Goal: Transaction & Acquisition: Purchase product/service

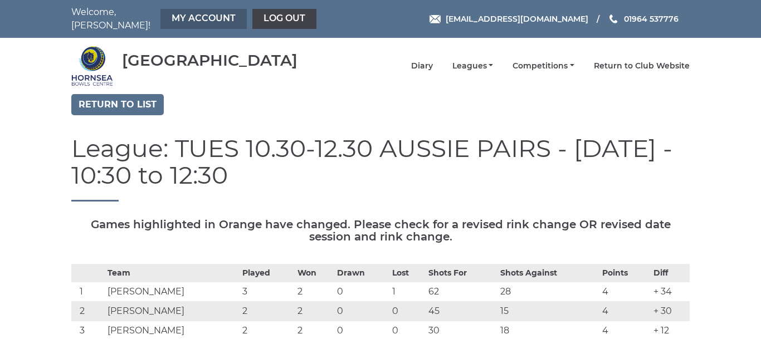
click at [184, 12] on link "My Account" at bounding box center [203, 19] width 86 height 20
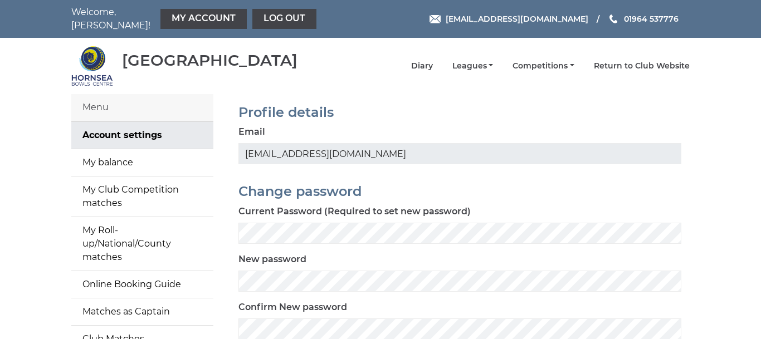
click at [698, 26] on div "Welcome, Tony! My Account Log out hornseaindoorbowls@gmail.com" at bounding box center [380, 19] width 761 height 38
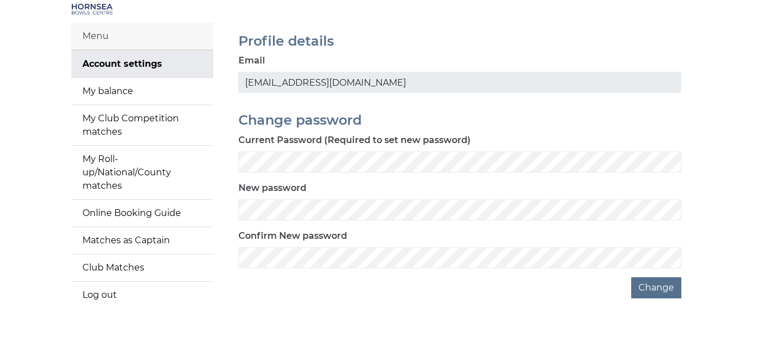
scroll to position [77, 0]
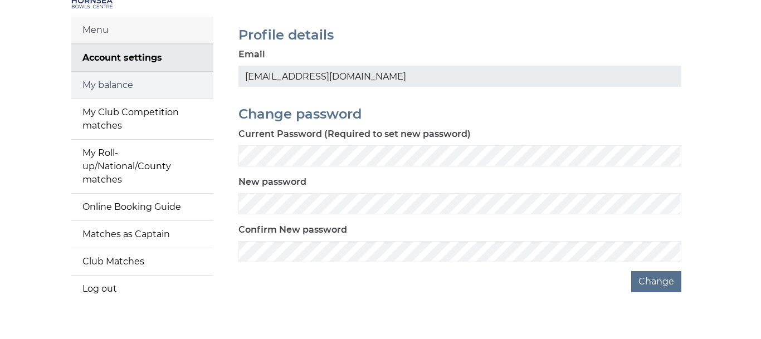
click at [122, 76] on link "My balance" at bounding box center [142, 85] width 142 height 27
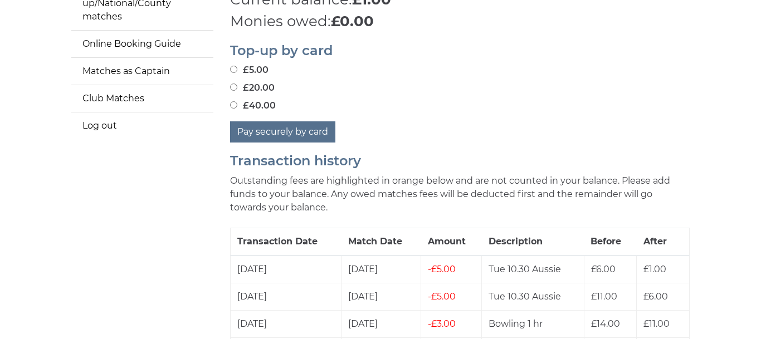
scroll to position [247, 0]
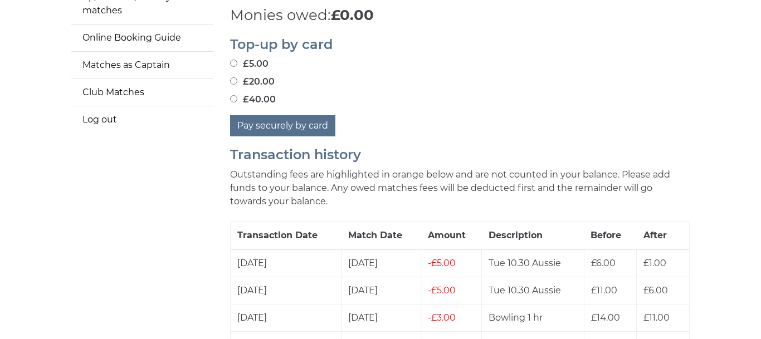
click at [232, 77] on input "£20.00" at bounding box center [233, 80] width 7 height 7
radio input "true"
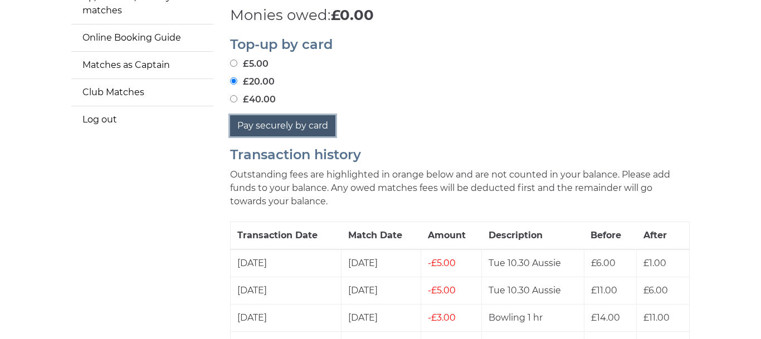
click at [275, 118] on button "Pay securely by card" at bounding box center [282, 125] width 105 height 21
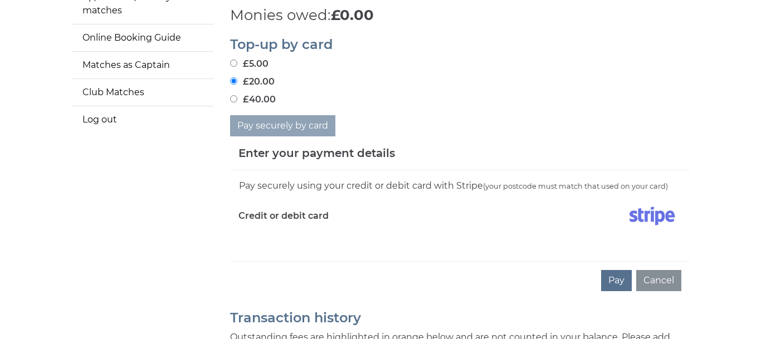
click at [605, 81] on div "£20.00" at bounding box center [460, 81] width 460 height 13
click at [619, 274] on button "Pay" at bounding box center [616, 280] width 31 height 21
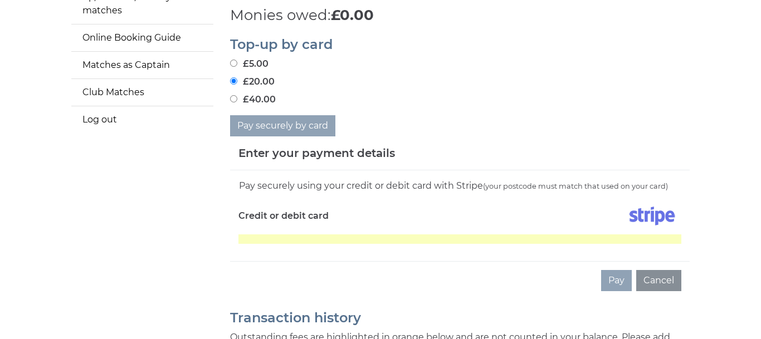
click at [230, 60] on input "£5.00" at bounding box center [233, 63] width 7 height 7
radio input "true"
click at [230, 77] on input "£20.00" at bounding box center [233, 80] width 7 height 7
radio input "true"
click at [230, 95] on input "£40.00" at bounding box center [233, 98] width 7 height 7
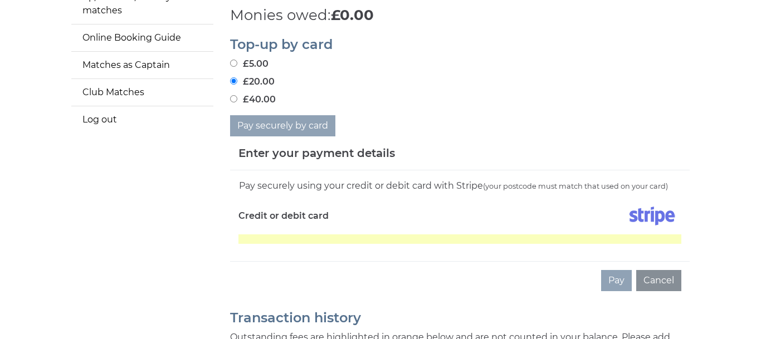
radio input "true"
click at [230, 60] on input "£5.00" at bounding box center [233, 63] width 7 height 7
radio input "true"
click at [230, 77] on input "£20.00" at bounding box center [233, 80] width 7 height 7
radio input "true"
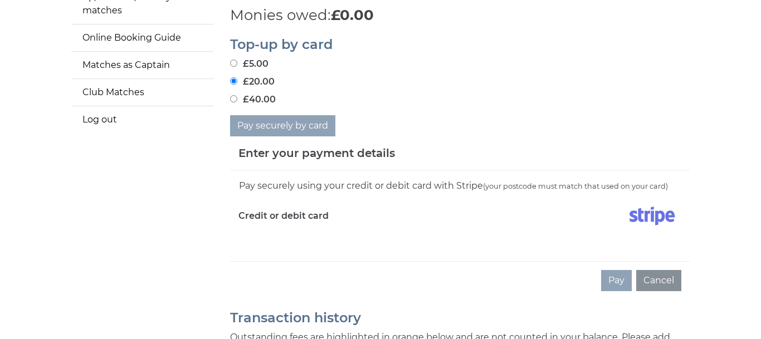
click at [563, 274] on div "Pay Cancel" at bounding box center [460, 280] width 460 height 38
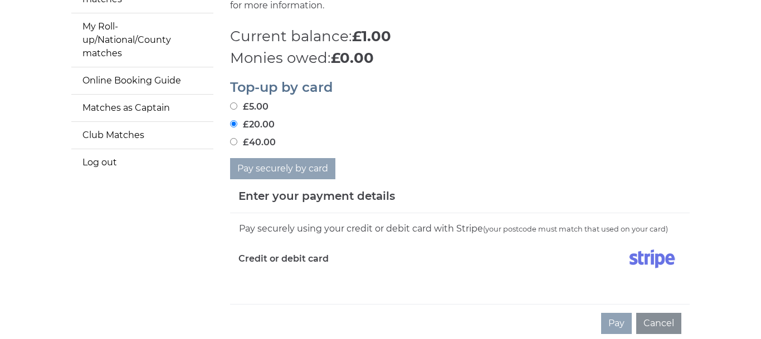
scroll to position [202, 0]
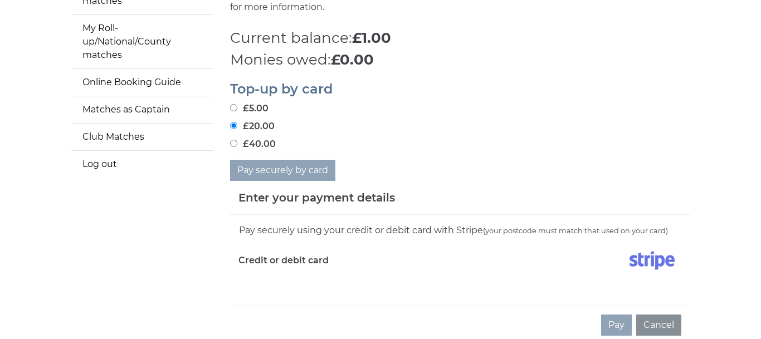
click at [232, 104] on input "£5.00" at bounding box center [233, 107] width 7 height 7
radio input "true"
click at [234, 122] on input "£20.00" at bounding box center [233, 125] width 7 height 7
radio input "true"
click at [654, 315] on button "Cancel" at bounding box center [658, 325] width 45 height 21
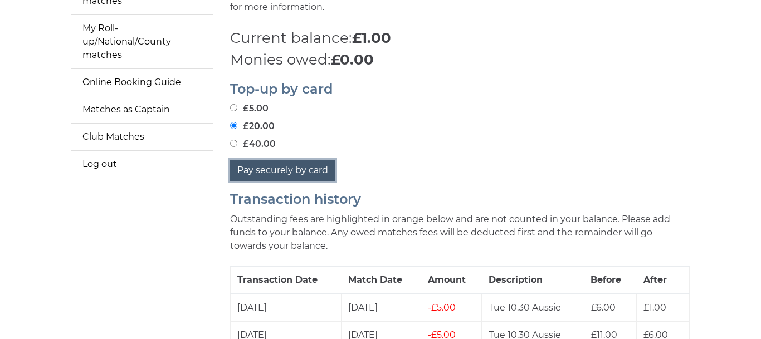
click at [300, 161] on button "Pay securely by card" at bounding box center [282, 170] width 105 height 21
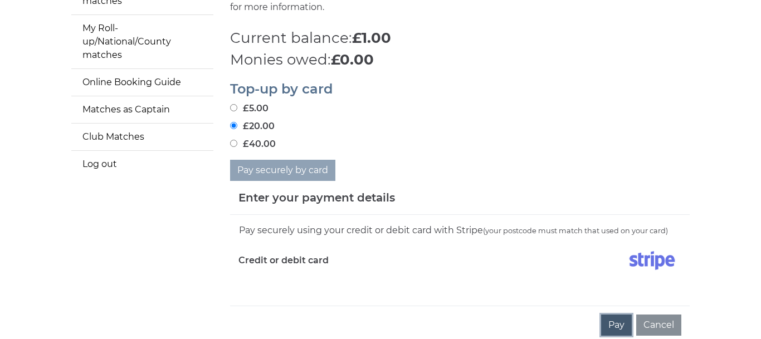
click at [619, 319] on button "Pay" at bounding box center [616, 325] width 31 height 21
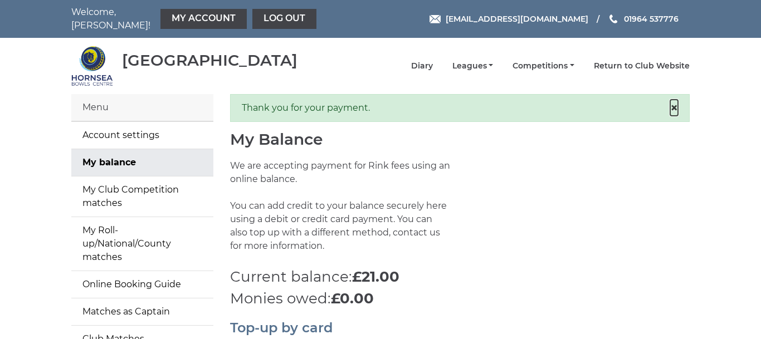
click at [673, 103] on span "×" at bounding box center [674, 108] width 8 height 16
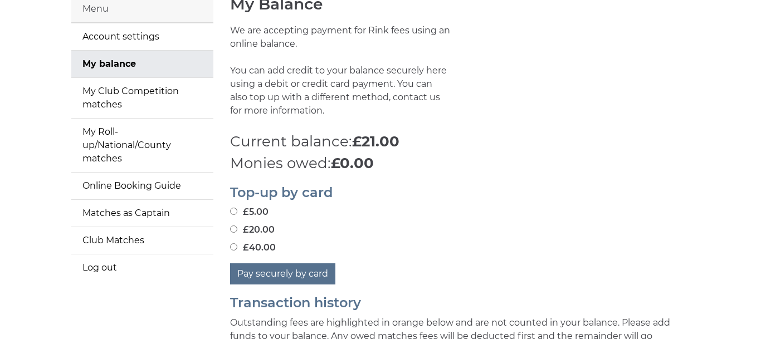
scroll to position [111, 0]
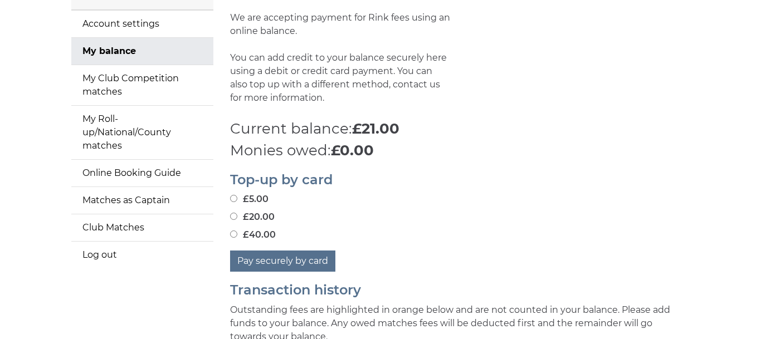
click at [233, 195] on input "£5.00" at bounding box center [233, 198] width 7 height 7
radio input "true"
click at [296, 257] on button "Pay securely by card" at bounding box center [282, 261] width 105 height 21
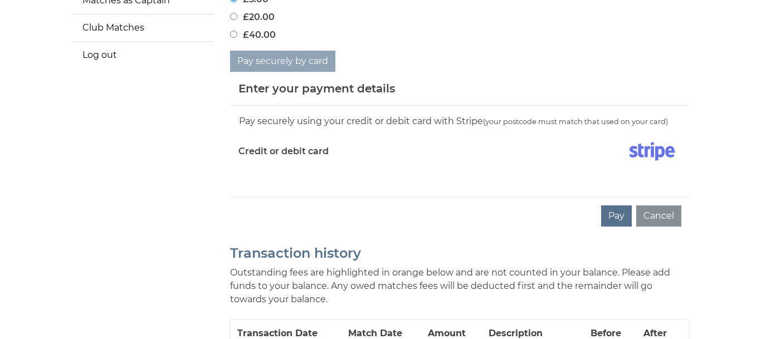
scroll to position [312, 0]
click at [617, 209] on button "Pay" at bounding box center [616, 215] width 31 height 21
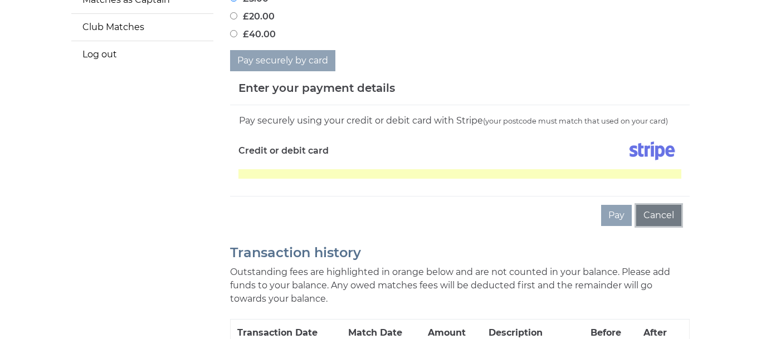
click at [664, 205] on button "Cancel" at bounding box center [658, 215] width 45 height 21
